Goal: Task Accomplishment & Management: Manage account settings

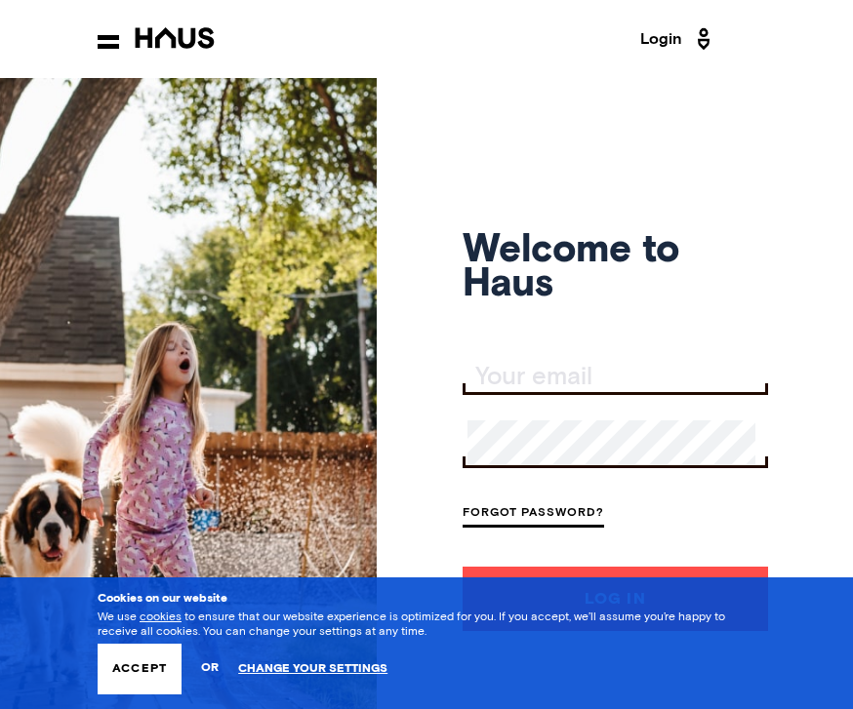
click at [529, 391] on input "Your email" at bounding box center [617, 377] width 300 height 27
type input "keith55555@icloud.com"
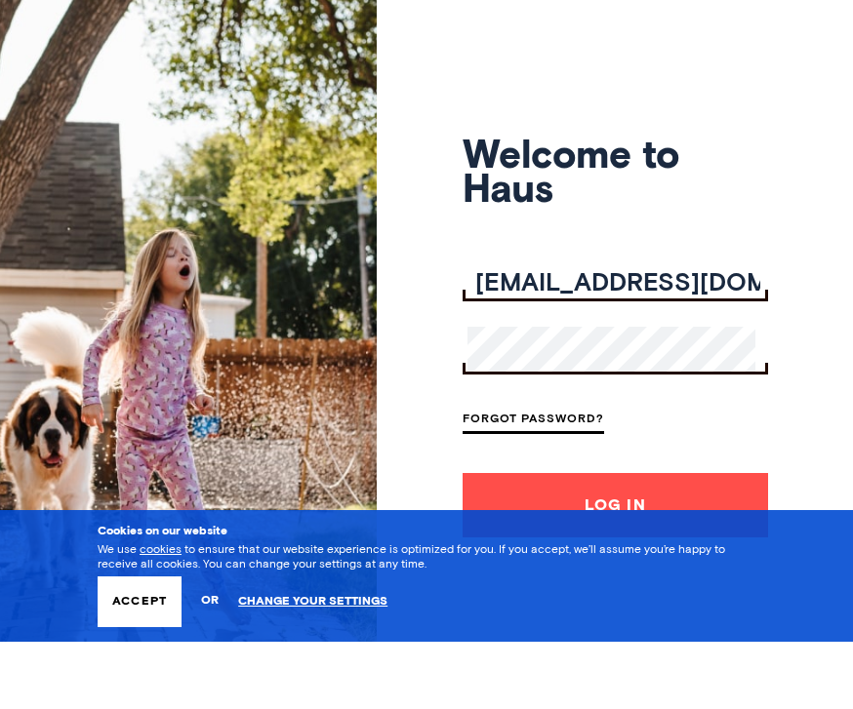
scroll to position [110, 0]
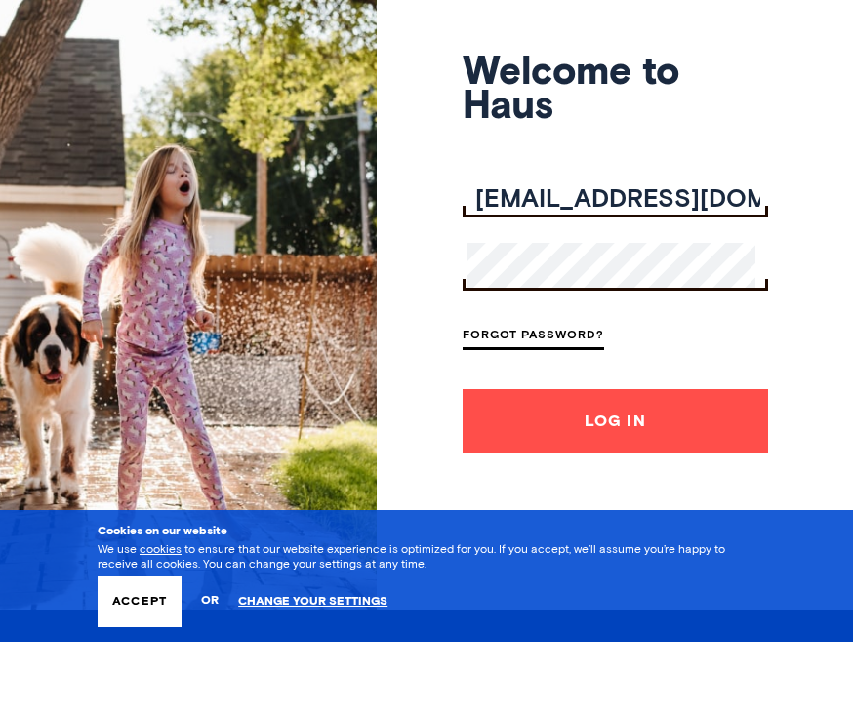
click at [638, 467] on button "Log In" at bounding box center [614, 488] width 305 height 64
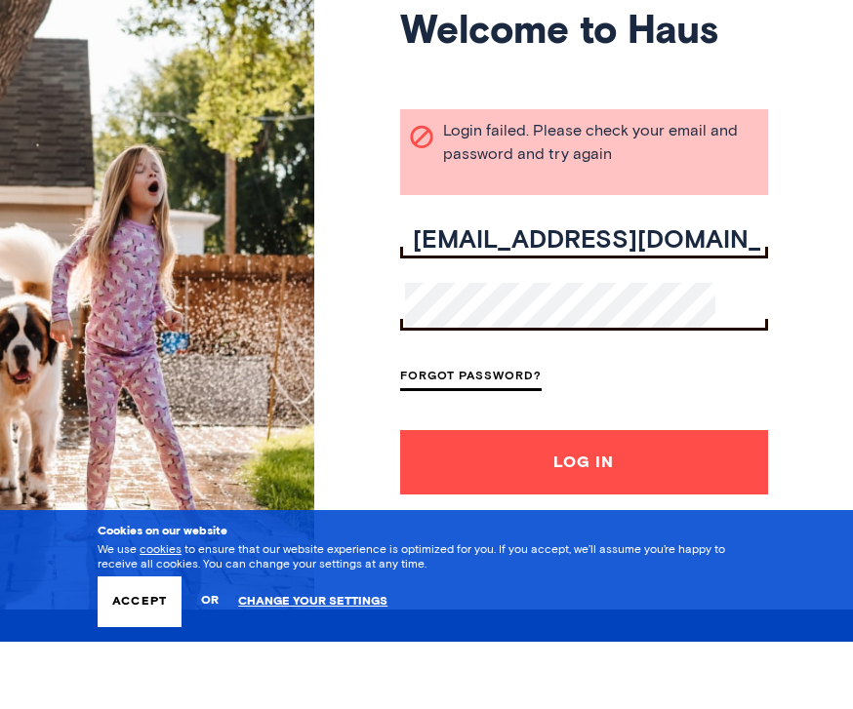
scroll to position [178, 0]
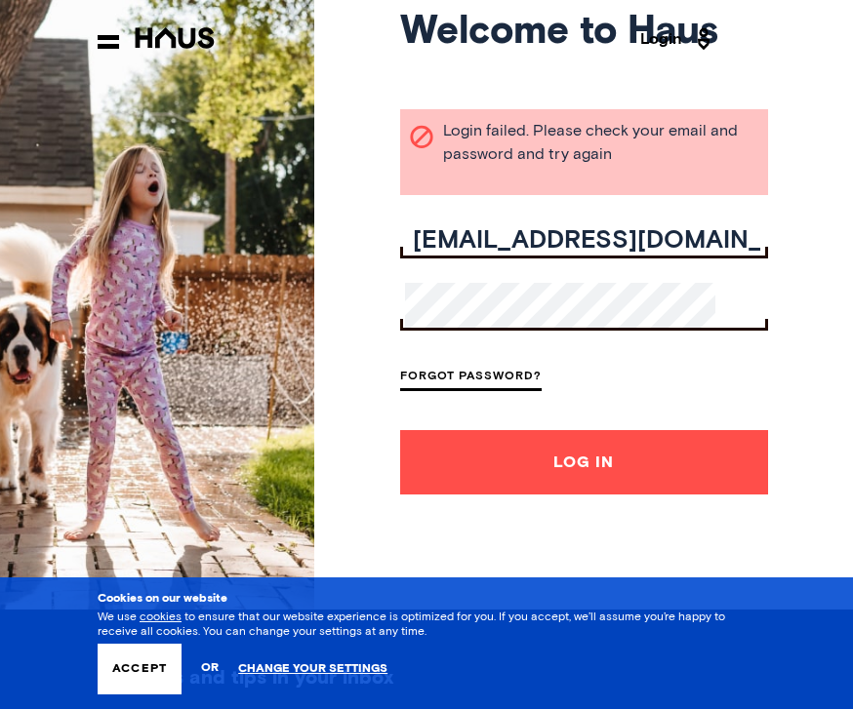
click at [666, 495] on button "Log In" at bounding box center [584, 462] width 368 height 64
click at [660, 495] on button "Log In" at bounding box center [584, 462] width 368 height 64
click at [519, 391] on link "Forgot Password?" at bounding box center [470, 378] width 141 height 26
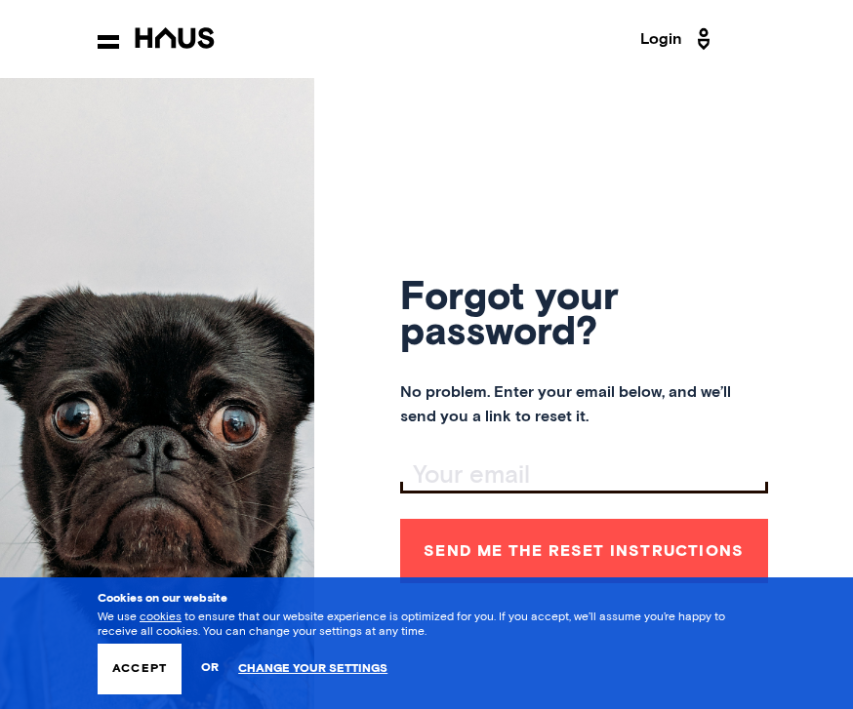
click at [496, 464] on div "Forgot your password? No problem. Enter your email below, and we’ll send you a …" at bounding box center [584, 432] width 368 height 709
click at [503, 490] on input "Your email" at bounding box center [586, 475] width 363 height 27
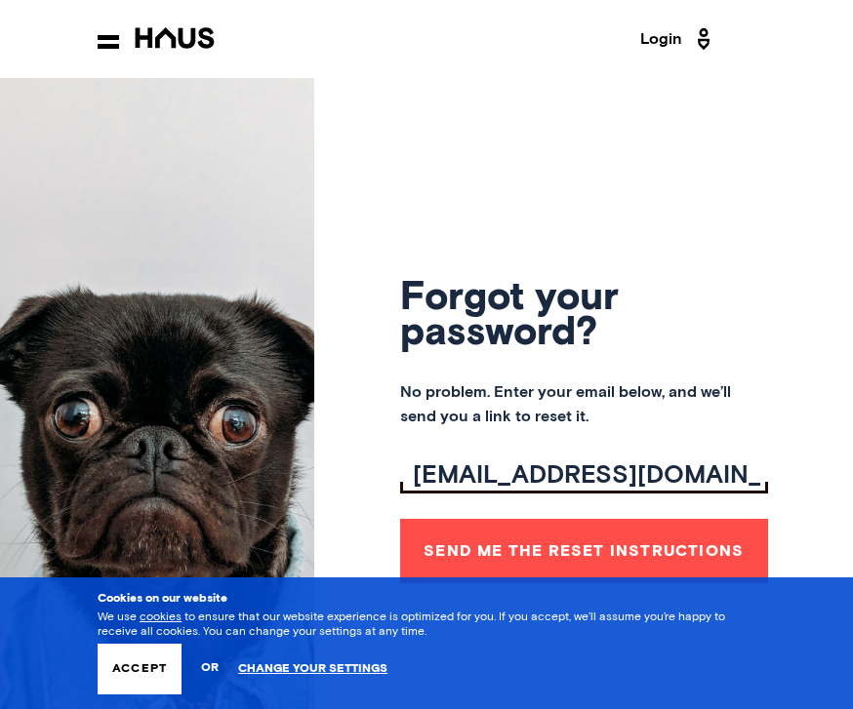
type input "Keith55555@icloud.com"
click at [670, 583] on button "Send me the reset instructions" at bounding box center [584, 551] width 368 height 64
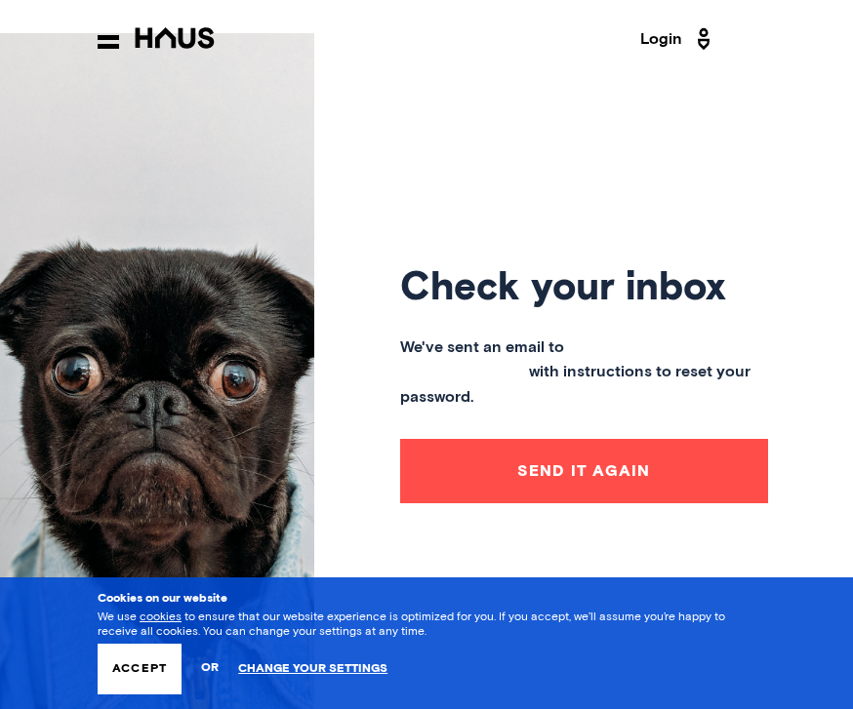
scroll to position [46, 0]
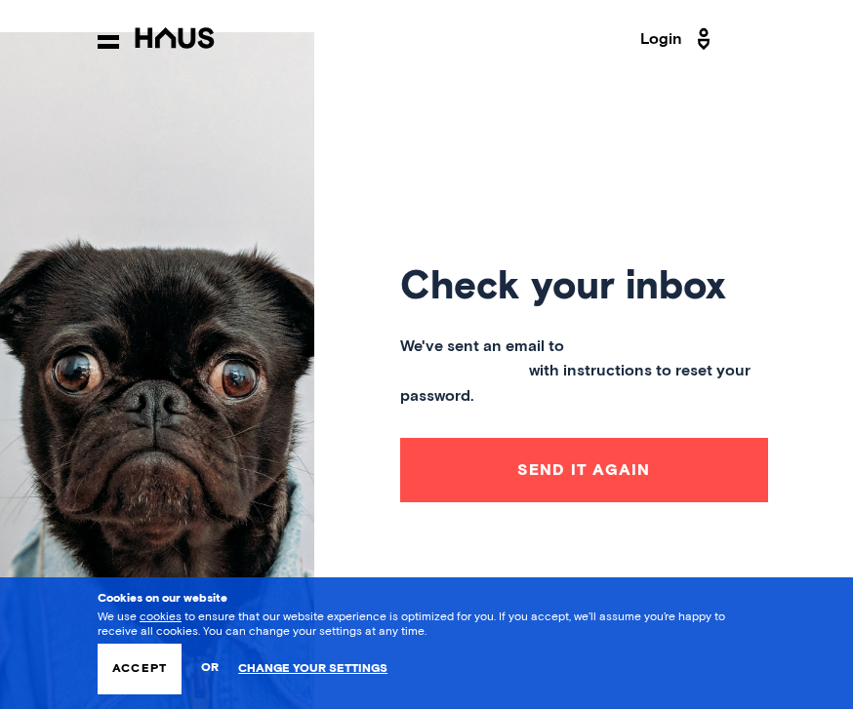
click at [704, 502] on button "Send it again" at bounding box center [584, 470] width 368 height 64
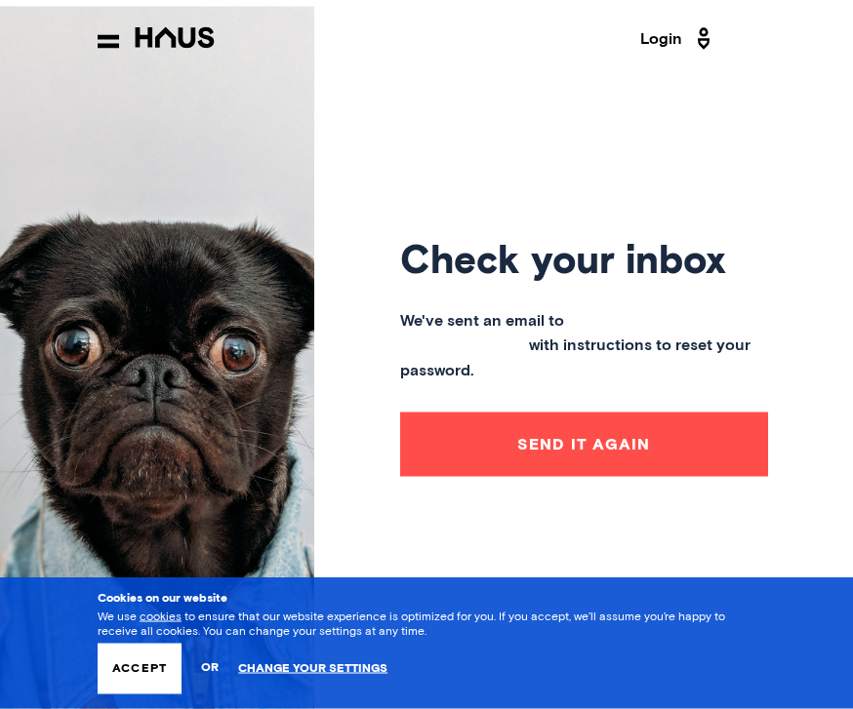
scroll to position [66, 0]
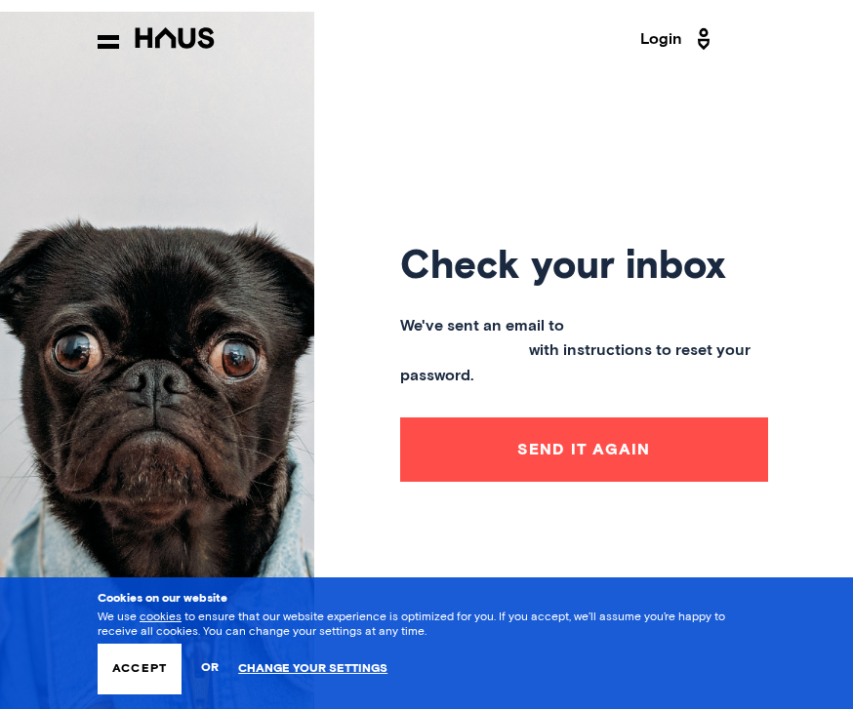
click at [155, 694] on button "Accept" at bounding box center [140, 669] width 84 height 51
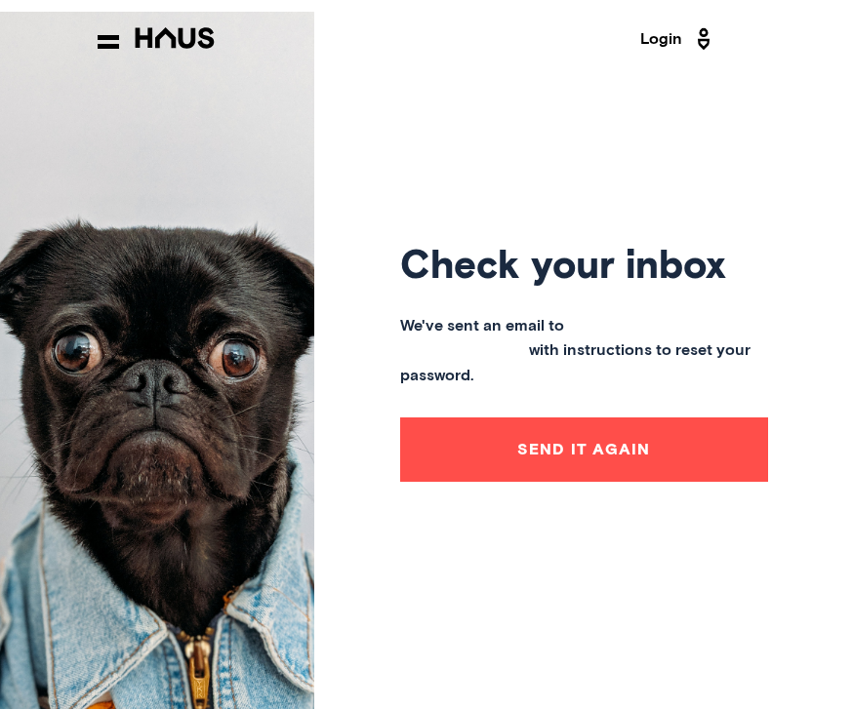
click at [665, 35] on link "Login" at bounding box center [678, 38] width 76 height 31
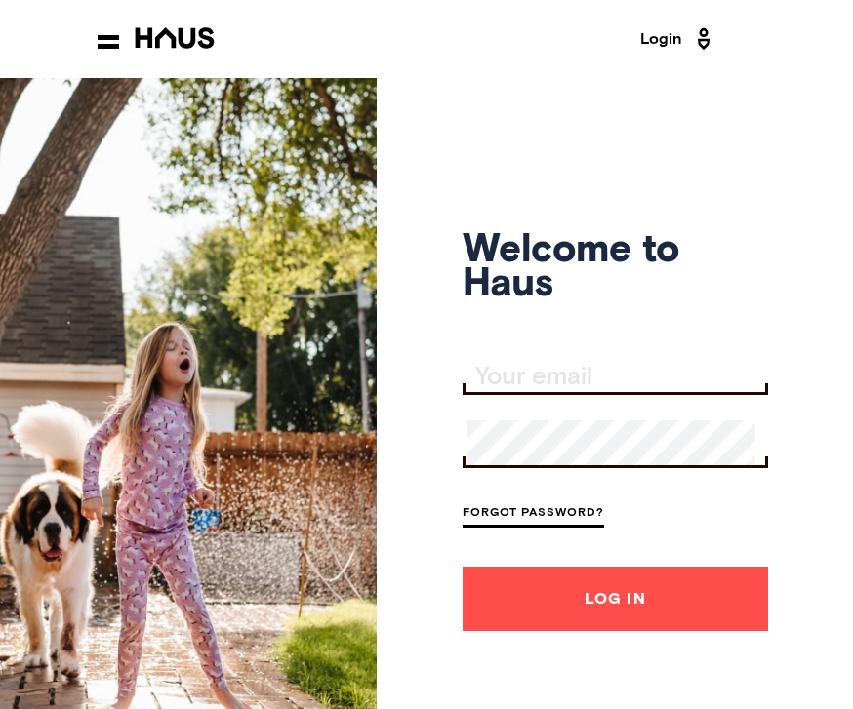
click at [514, 391] on input "Your email" at bounding box center [617, 377] width 300 height 27
type input "keith55555@icloud.com"
click at [650, 627] on button "Log In" at bounding box center [614, 599] width 305 height 64
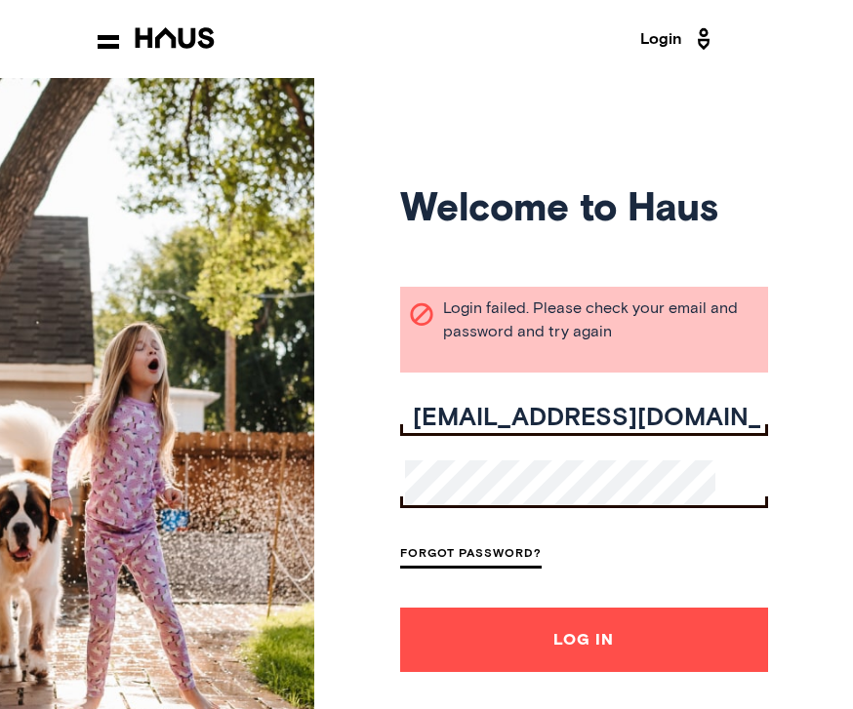
click at [676, 672] on button "Log In" at bounding box center [584, 640] width 368 height 64
click at [541, 569] on link "Forgot Password?" at bounding box center [470, 555] width 141 height 26
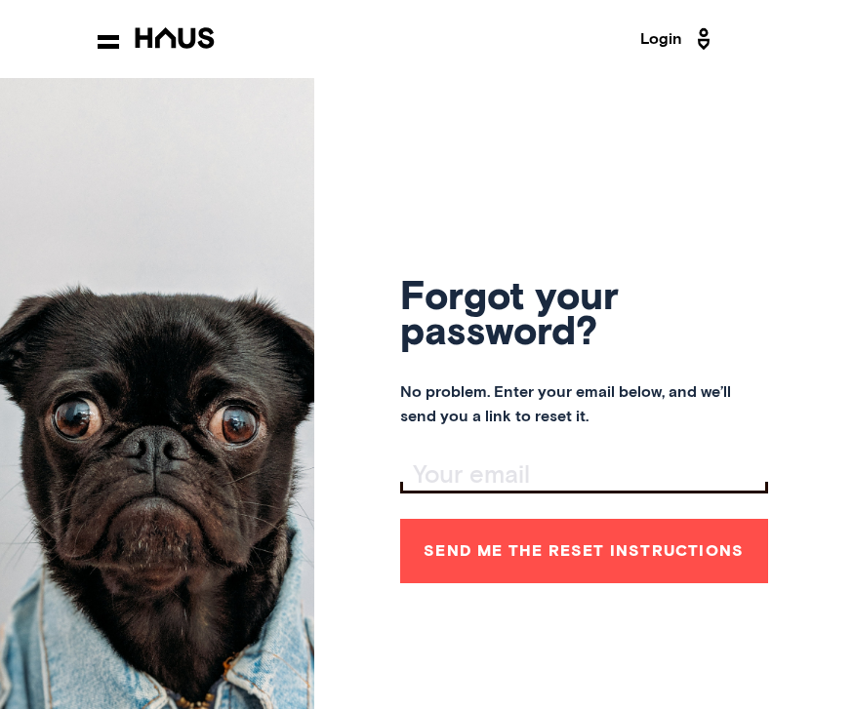
click at [507, 490] on input "Your email" at bounding box center [586, 475] width 363 height 27
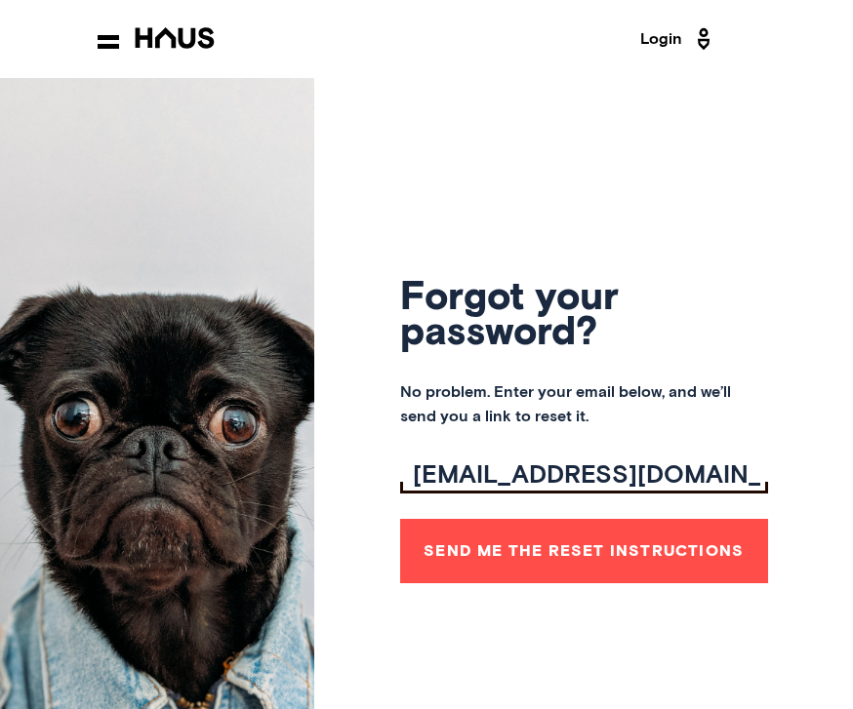
type input "keith55555@icloud.com"
click at [628, 583] on button "Send me the reset instructions" at bounding box center [584, 551] width 368 height 64
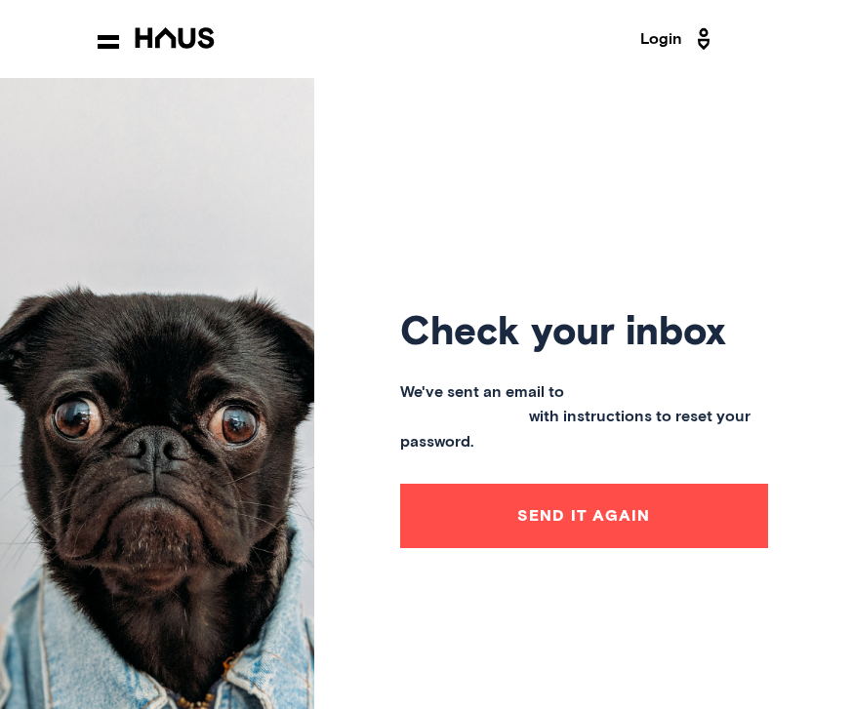
click at [664, 43] on link "Login" at bounding box center [678, 38] width 76 height 31
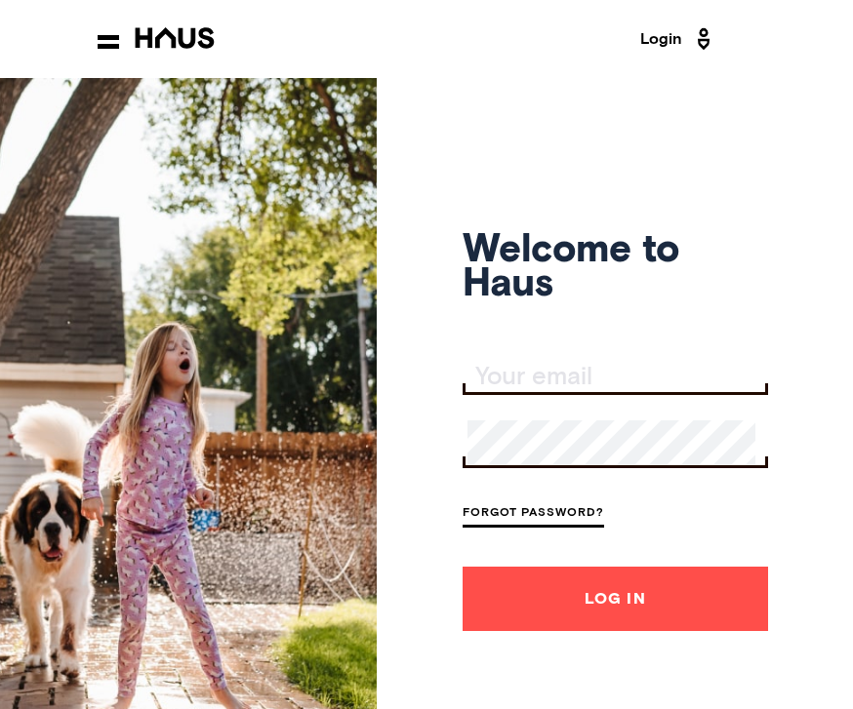
click at [511, 391] on input "Your email" at bounding box center [617, 377] width 300 height 27
type input "keithb50@tiscali.co.uk"
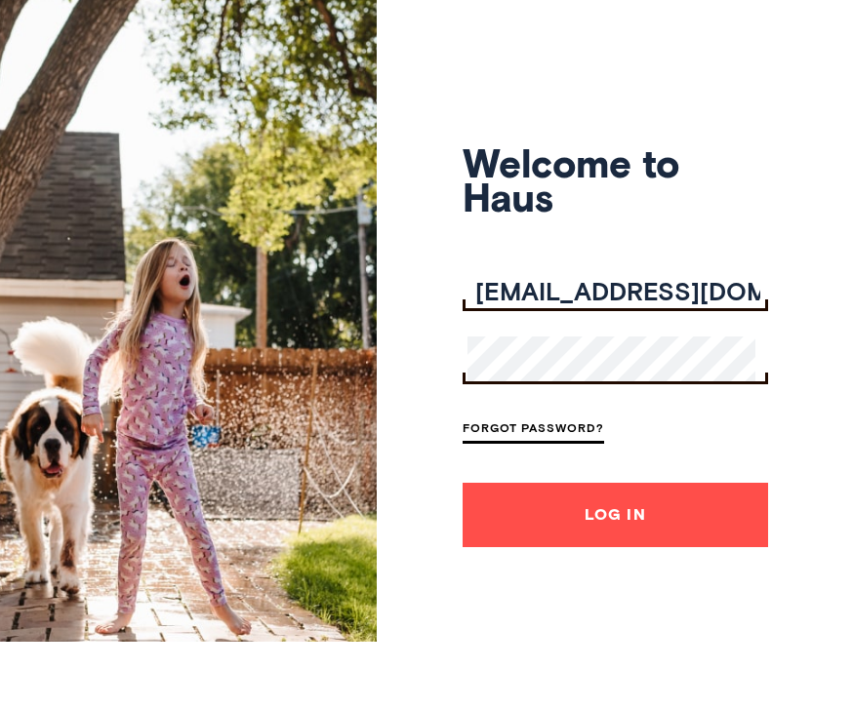
scroll to position [19, 0]
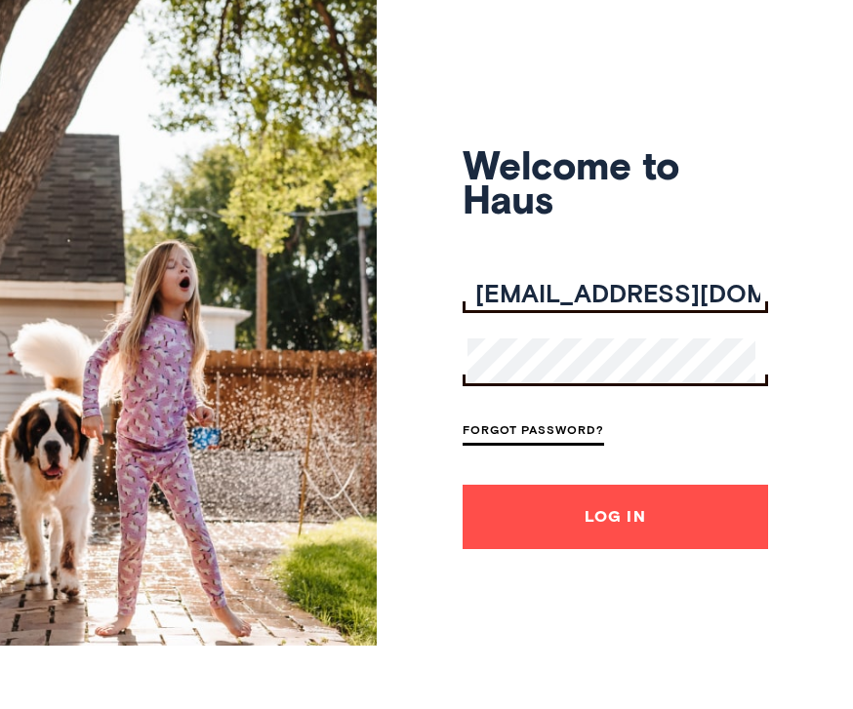
click at [560, 483] on link "Forgot Password?" at bounding box center [532, 496] width 141 height 26
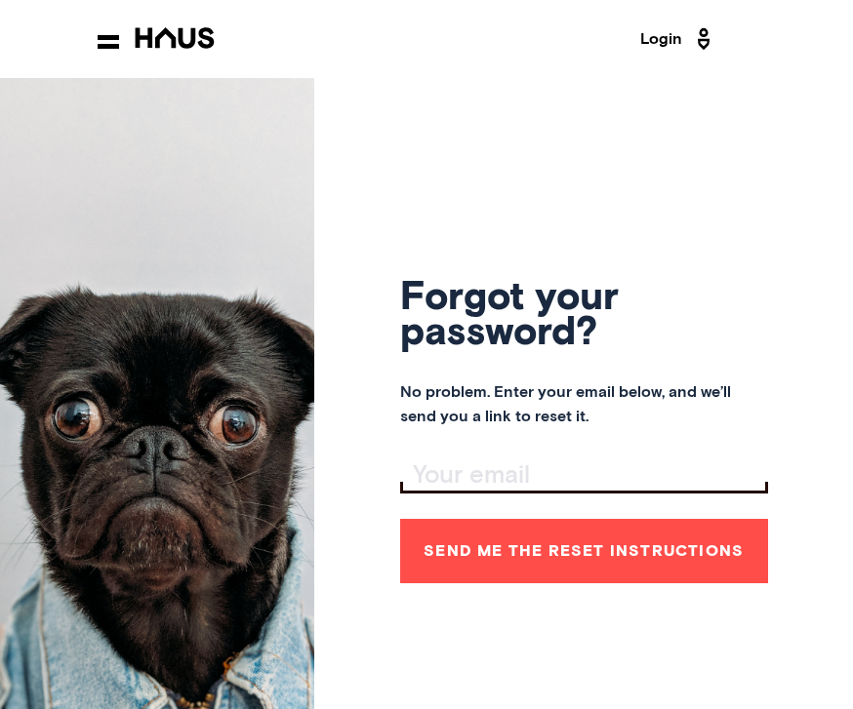
click at [683, 583] on button "Send me the reset instructions" at bounding box center [584, 551] width 368 height 64
